Goal: Task Accomplishment & Management: Manage account settings

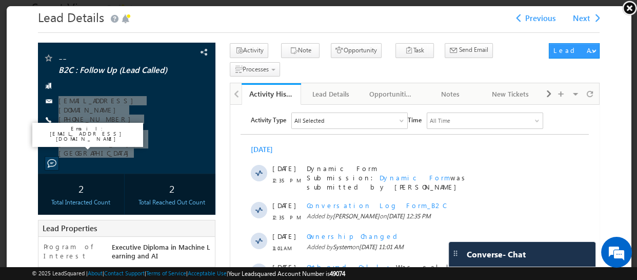
click at [631, 6] on link at bounding box center [629, 7] width 15 height 15
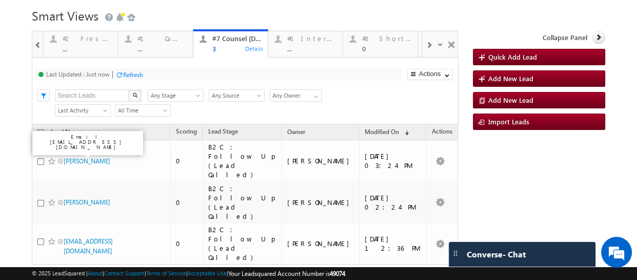
scroll to position [55, 0]
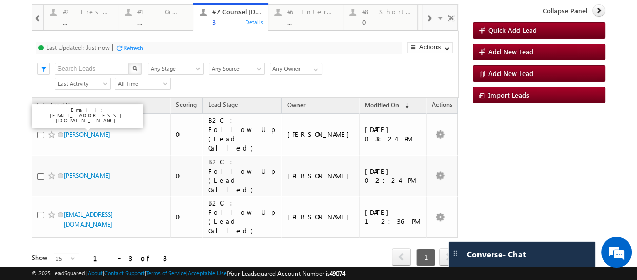
click at [130, 46] on div "Refresh" at bounding box center [133, 48] width 20 height 8
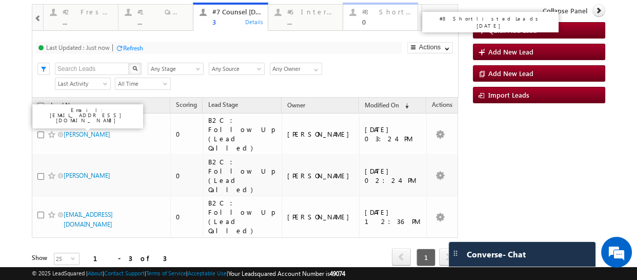
click at [369, 19] on div "0" at bounding box center [386, 22] width 49 height 8
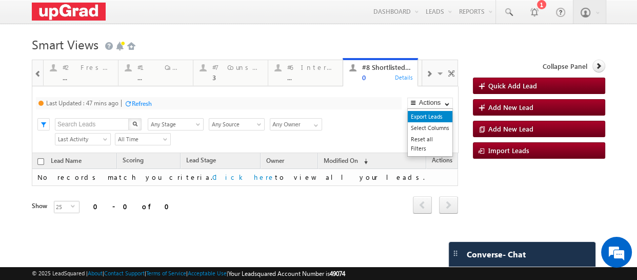
scroll to position [37, 0]
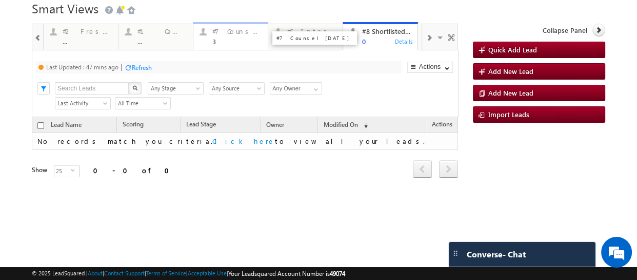
click at [240, 33] on div "#7 Counsel [DATE]" at bounding box center [236, 31] width 49 height 8
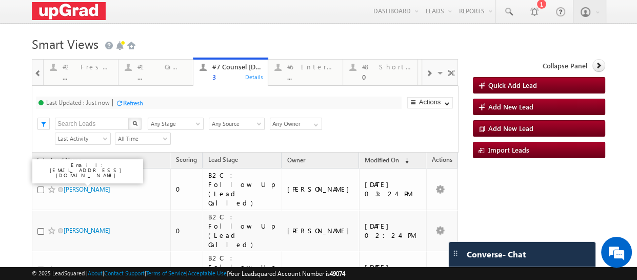
scroll to position [0, 0]
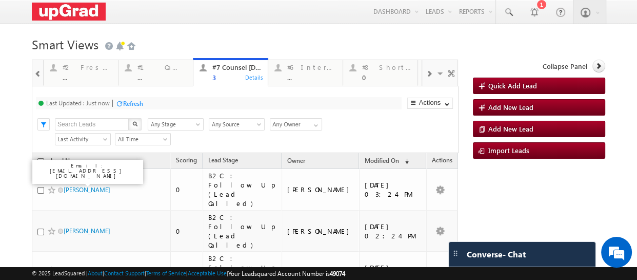
click at [132, 103] on div "Refresh" at bounding box center [133, 104] width 20 height 8
click at [158, 73] on div "#1 Calendly Bookings For Today ..." at bounding box center [162, 71] width 49 height 20
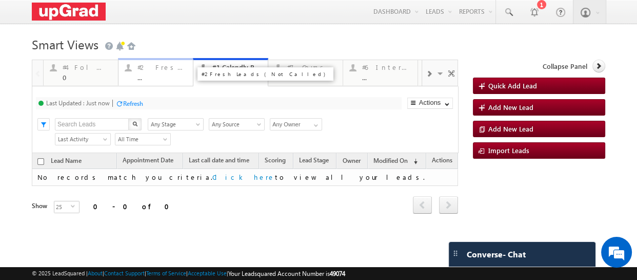
click at [149, 74] on div "..." at bounding box center [162, 77] width 49 height 8
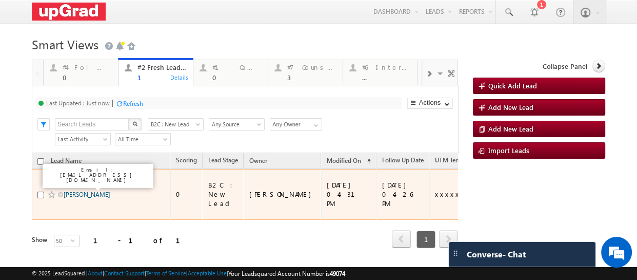
click at [103, 190] on link "[PERSON_NAME]" at bounding box center [87, 194] width 47 height 8
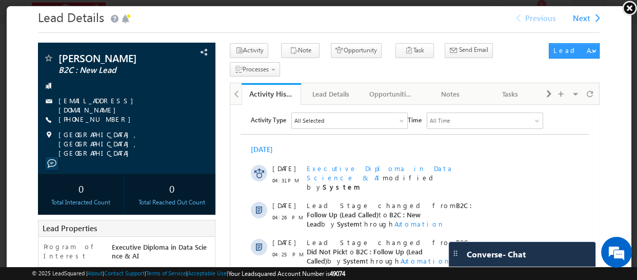
drag, startPoint x: 629, startPoint y: 6, endPoint x: 610, endPoint y: 9, distance: 19.7
click at [629, 6] on link at bounding box center [629, 7] width 15 height 15
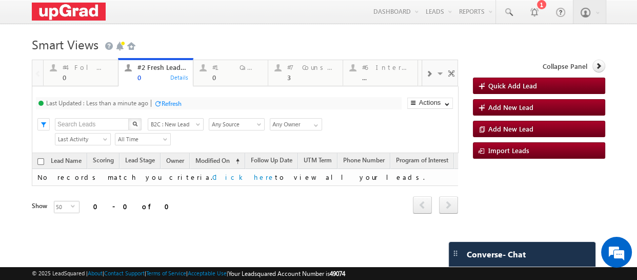
click at [170, 103] on div "Refresh" at bounding box center [172, 104] width 20 height 8
click at [133, 103] on div "Refresh" at bounding box center [133, 104] width 20 height 8
click at [296, 75] on div "3" at bounding box center [311, 77] width 49 height 8
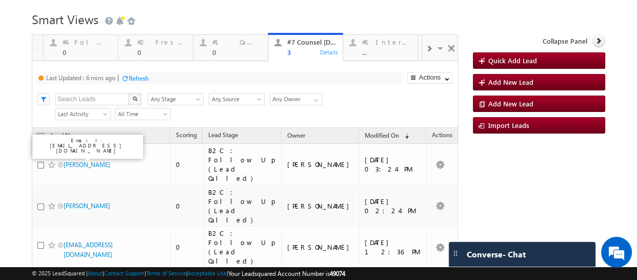
scroll to position [9, 0]
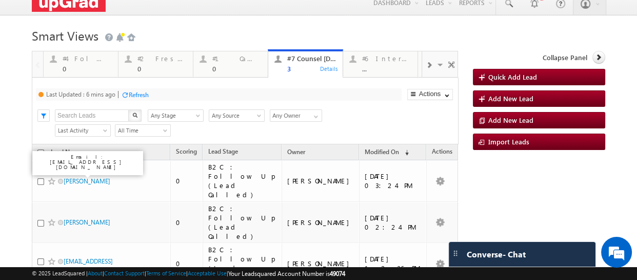
click at [140, 94] on div "Refresh" at bounding box center [139, 95] width 20 height 8
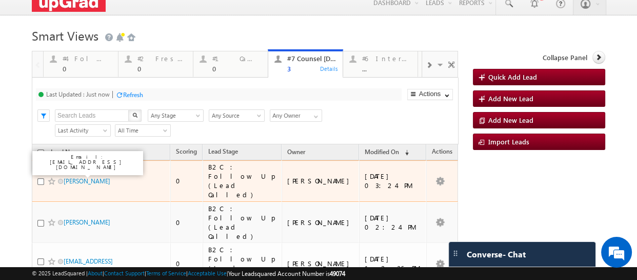
click at [158, 77] on div "Last Updated : Just now Refresh Refreshing... Search X Lead Stage Any Stage Any…" at bounding box center [245, 110] width 427 height 67
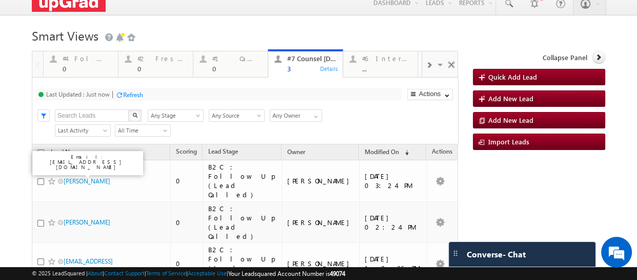
scroll to position [0, 0]
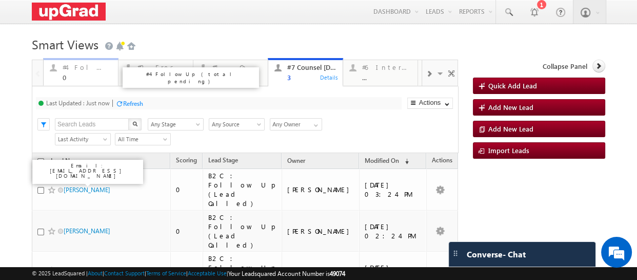
click at [77, 79] on div "#4 Follow Up (total pending) 0 Details #2 Fresh Leads (Not Called) 0 Details #1…" at bounding box center [245, 205] width 426 height 290
click at [76, 76] on div "0" at bounding box center [87, 77] width 49 height 8
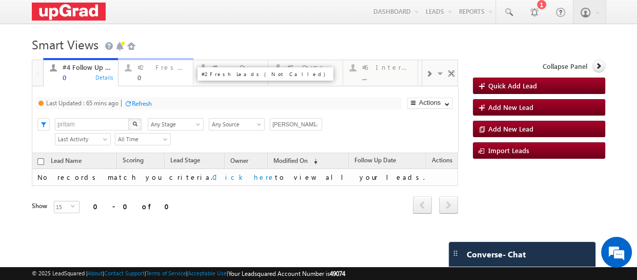
click at [143, 76] on div "0" at bounding box center [162, 77] width 49 height 8
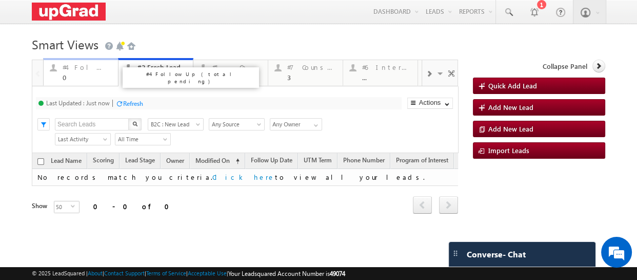
click at [79, 81] on div "0" at bounding box center [87, 77] width 49 height 8
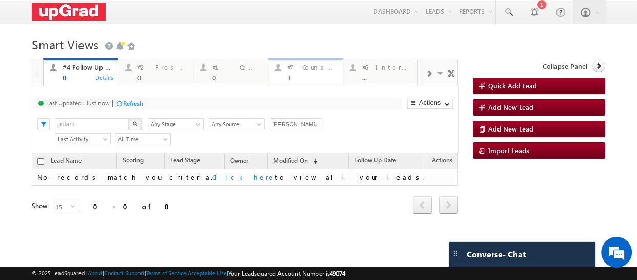
click at [299, 75] on div "3" at bounding box center [311, 77] width 49 height 8
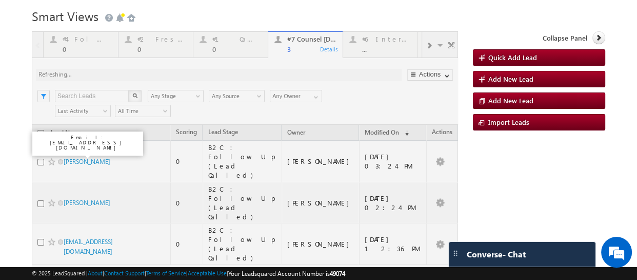
scroll to position [55, 0]
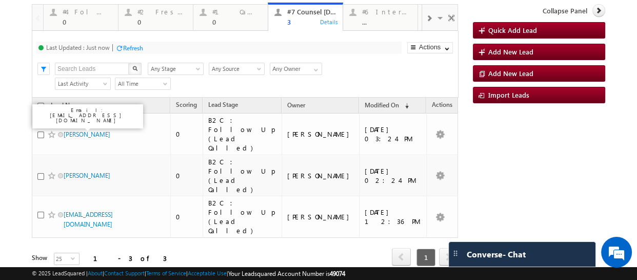
click at [422, 20] on div at bounding box center [429, 17] width 14 height 23
click at [128, 48] on div "Refresh" at bounding box center [133, 48] width 20 height 8
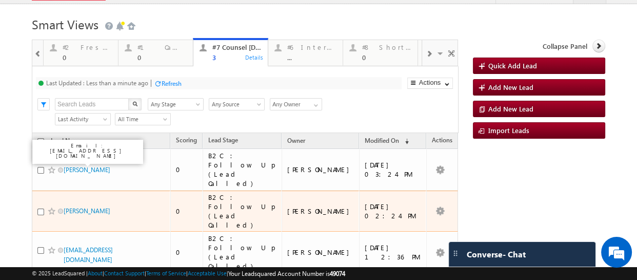
scroll to position [0, 0]
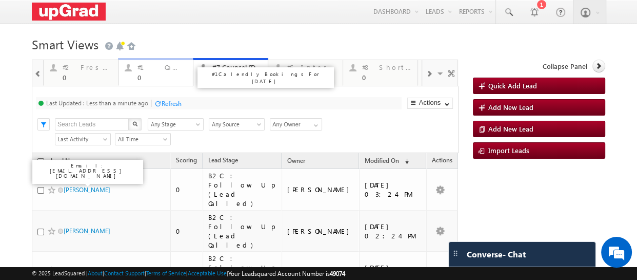
click at [144, 79] on div "0" at bounding box center [162, 77] width 49 height 8
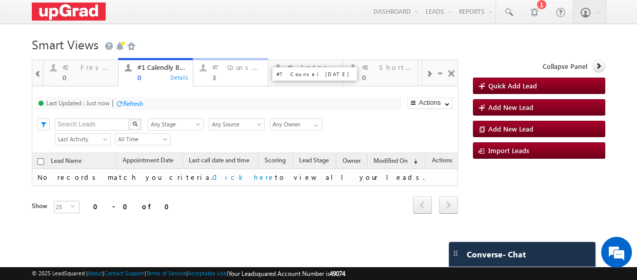
click at [217, 70] on div "#7 Counsel [DATE]" at bounding box center [236, 67] width 49 height 8
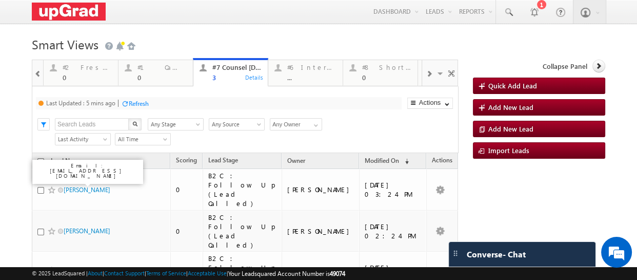
click at [139, 102] on div "Refresh" at bounding box center [139, 104] width 20 height 8
click at [133, 104] on div "Refresh" at bounding box center [133, 104] width 20 height 8
drag, startPoint x: 152, startPoint y: 68, endPoint x: 310, endPoint y: 82, distance: 158.2
click at [152, 68] on div "#1 Calendly Bookings For [DATE]" at bounding box center [162, 67] width 49 height 8
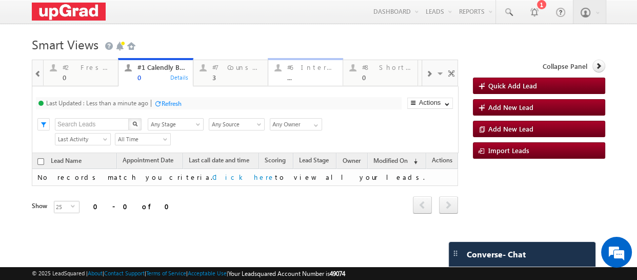
click at [309, 75] on div "..." at bounding box center [311, 77] width 49 height 8
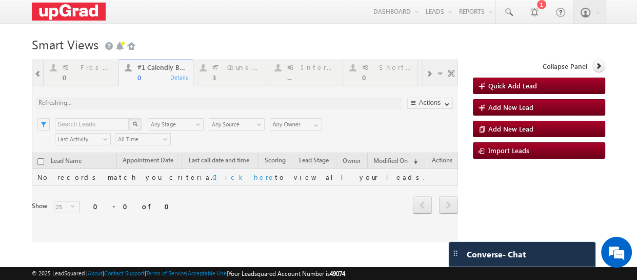
click at [364, 76] on div at bounding box center [245, 151] width 426 height 183
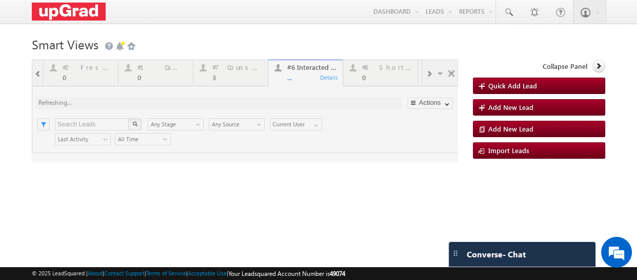
click at [368, 76] on div at bounding box center [245, 111] width 426 height 103
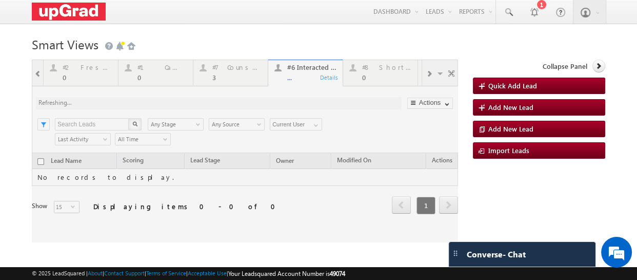
click at [372, 79] on div at bounding box center [245, 151] width 426 height 183
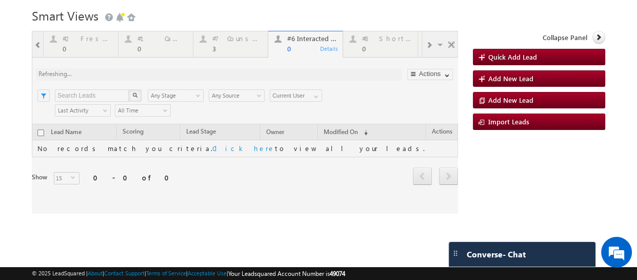
scroll to position [37, 0]
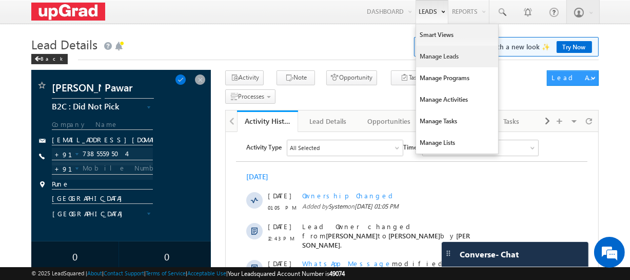
click at [455, 54] on link "Manage Leads" at bounding box center [457, 57] width 82 height 22
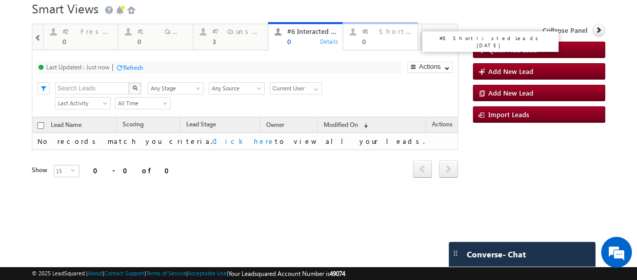
click at [374, 33] on div "#8 Shortlisted Leads [DATE]" at bounding box center [386, 31] width 49 height 8
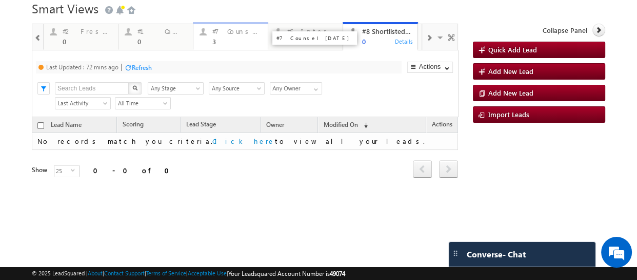
click at [223, 40] on div "3" at bounding box center [236, 41] width 49 height 8
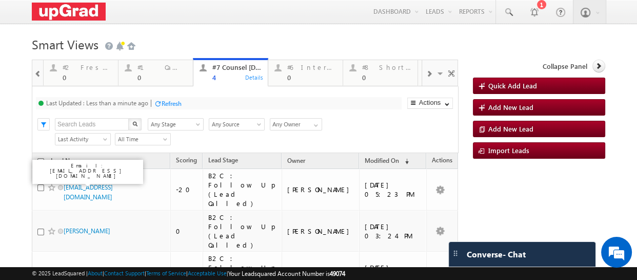
click at [169, 105] on div "Refresh" at bounding box center [172, 104] width 20 height 8
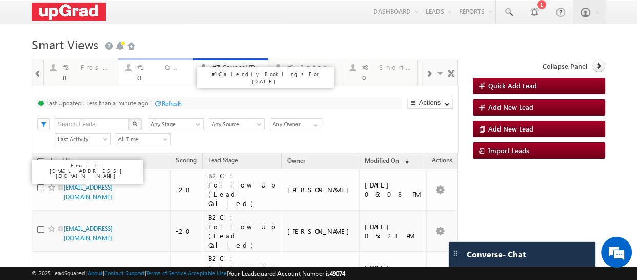
click at [164, 70] on div "#1 Calendly Bookings For [DATE]" at bounding box center [162, 67] width 49 height 8
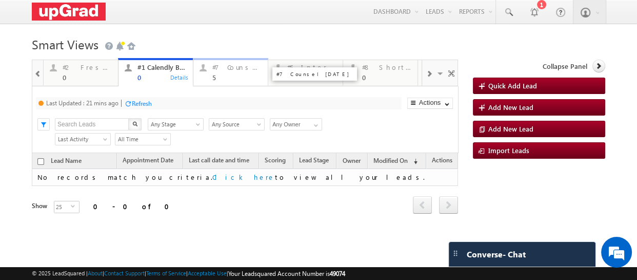
click at [221, 73] on div "#7 Counsel [DATE] 5" at bounding box center [236, 71] width 49 height 20
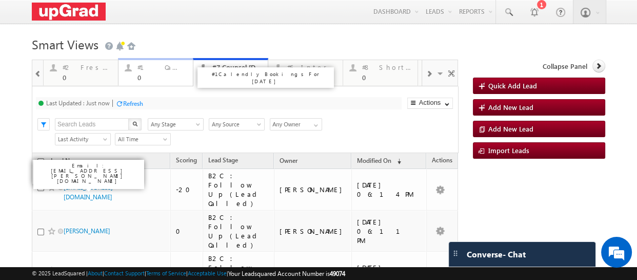
drag, startPoint x: 137, startPoint y: 74, endPoint x: 117, endPoint y: 86, distance: 22.8
click at [138, 74] on div "0" at bounding box center [162, 77] width 49 height 8
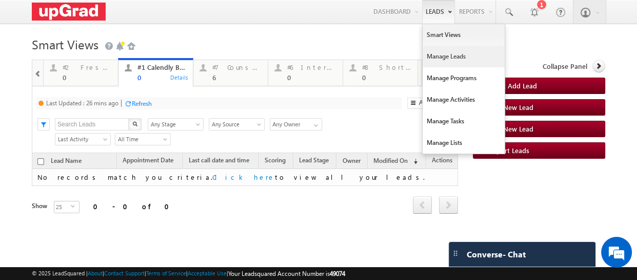
click at [456, 61] on link "Manage Leads" at bounding box center [464, 57] width 82 height 22
